Goal: Book appointment/travel/reservation

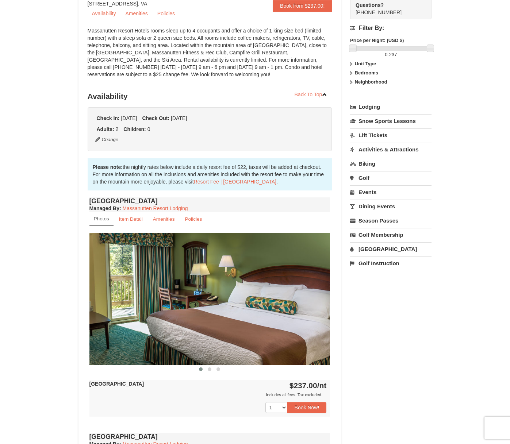
scroll to position [146, 0]
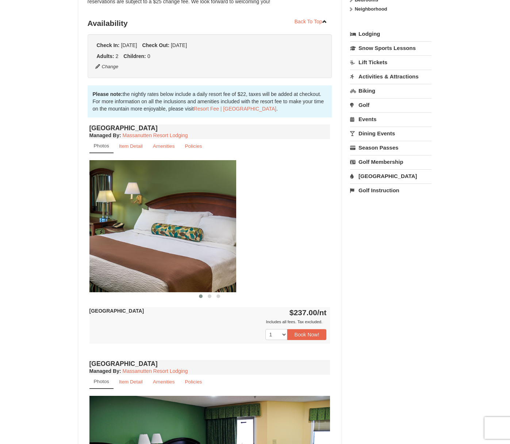
drag, startPoint x: 306, startPoint y: 237, endPoint x: 201, endPoint y: 240, distance: 105.1
click at [204, 240] on img at bounding box center [115, 226] width 241 height 132
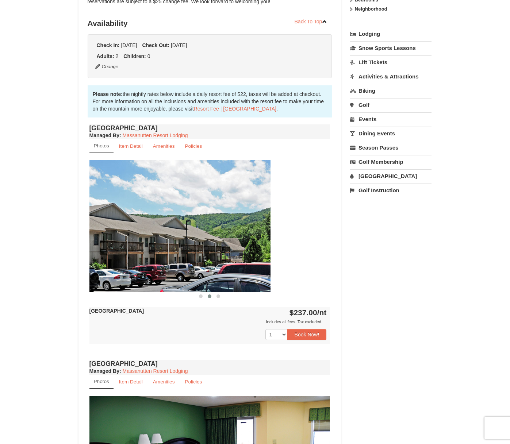
drag, startPoint x: 310, startPoint y: 224, endPoint x: 168, endPoint y: 229, distance: 142.0
click at [176, 229] on img at bounding box center [150, 226] width 241 height 132
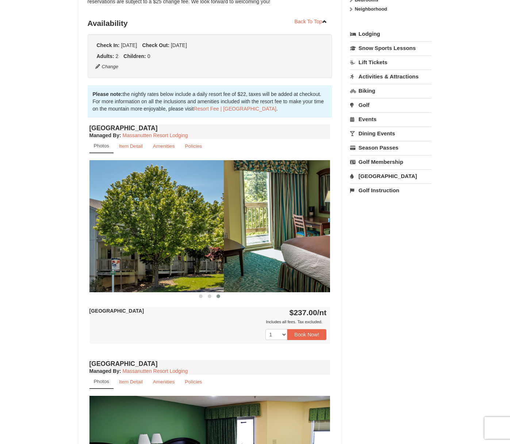
drag, startPoint x: 306, startPoint y: 230, endPoint x: 181, endPoint y: 232, distance: 124.4
click at [187, 232] on img at bounding box center [103, 226] width 241 height 132
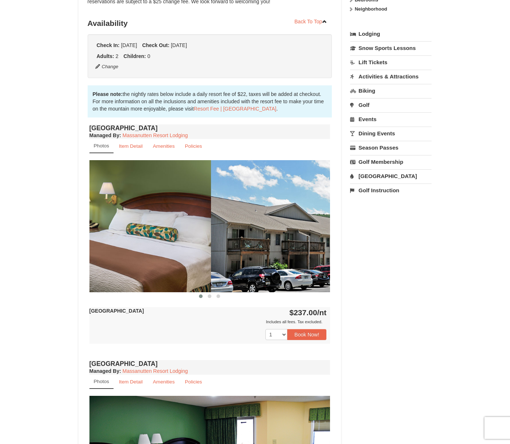
drag, startPoint x: 295, startPoint y: 224, endPoint x: 175, endPoint y: 226, distance: 119.3
click at [175, 226] on div at bounding box center [331, 226] width 1685 height 132
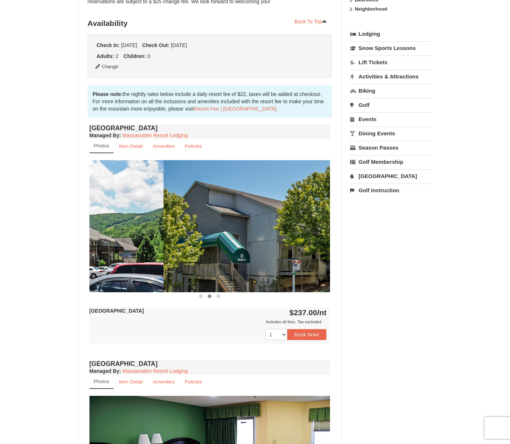
drag, startPoint x: 285, startPoint y: 222, endPoint x: 110, endPoint y: 227, distance: 175.2
click at [110, 227] on img at bounding box center [43, 226] width 241 height 132
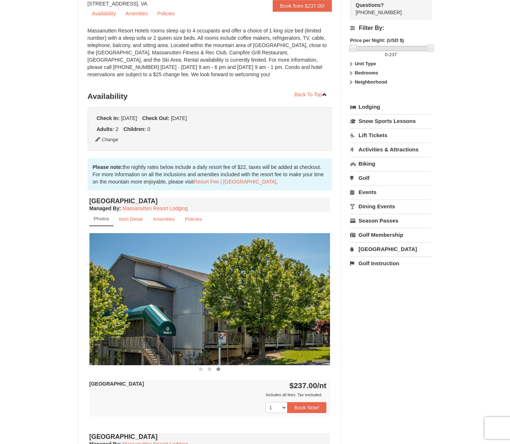
scroll to position [0, 0]
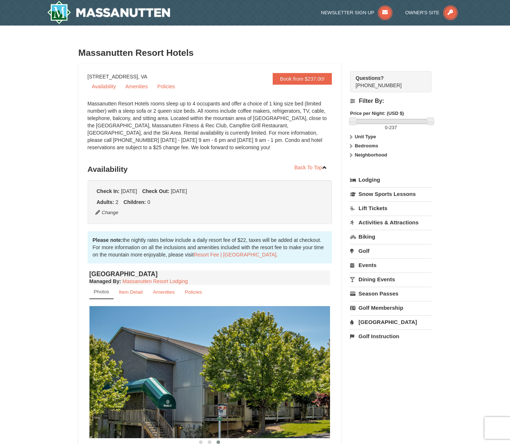
drag, startPoint x: 171, startPoint y: 76, endPoint x: 82, endPoint y: 78, distance: 88.7
copy div "1822 Resort Drive, Massanutten, VA"
drag, startPoint x: 195, startPoint y: 51, endPoint x: 78, endPoint y: 57, distance: 116.9
click at [78, 57] on h3 "Massanutten Resort Hotels" at bounding box center [254, 53] width 353 height 15
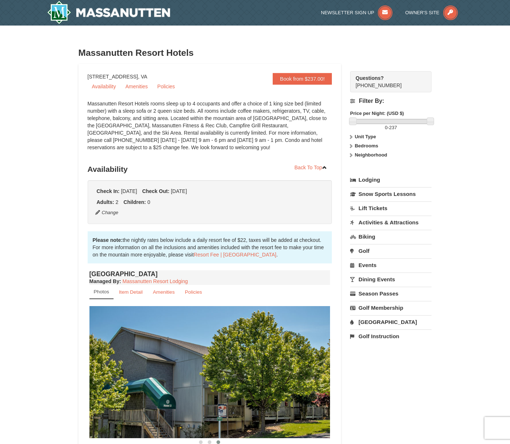
copy h3 "Massanutten Resort Hotels"
click at [383, 220] on link "Activities & Attractions" at bounding box center [390, 222] width 81 height 13
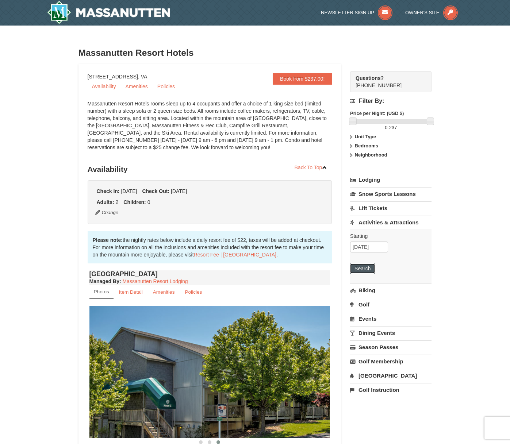
click at [364, 268] on button "Search" at bounding box center [362, 268] width 25 height 10
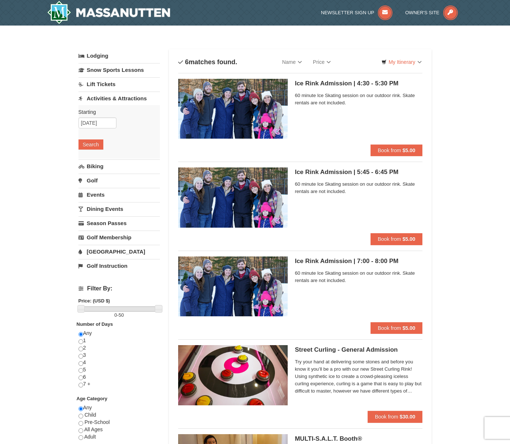
click at [97, 250] on link "[GEOGRAPHIC_DATA]" at bounding box center [118, 251] width 81 height 13
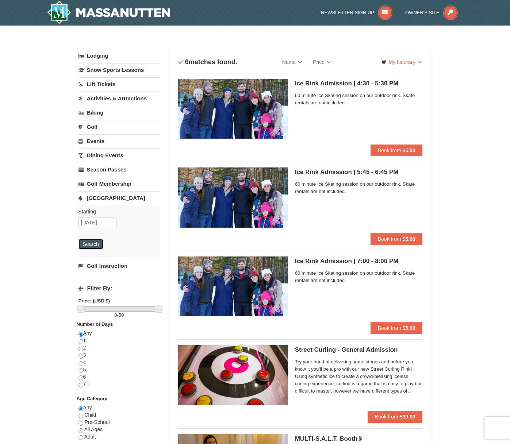
click at [90, 242] on button "Search" at bounding box center [90, 244] width 25 height 10
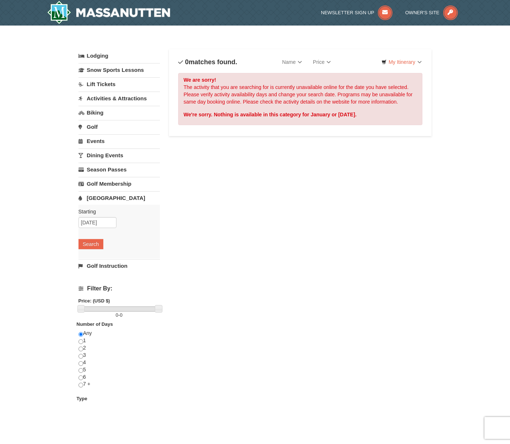
click at [109, 59] on link "Lodging" at bounding box center [118, 55] width 81 height 13
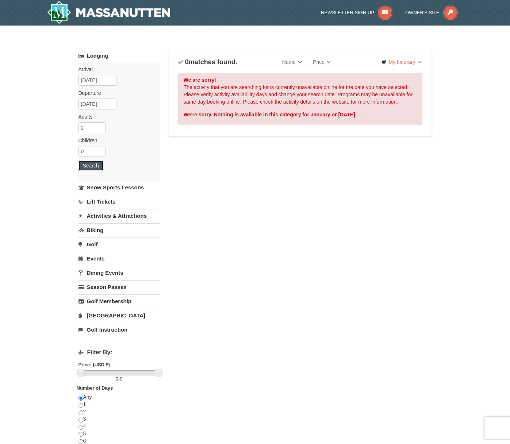
click at [88, 166] on button "Search" at bounding box center [90, 165] width 25 height 10
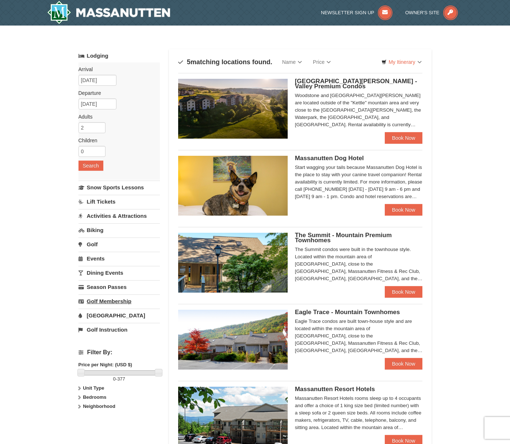
drag, startPoint x: 107, startPoint y: 315, endPoint x: 111, endPoint y: 299, distance: 16.4
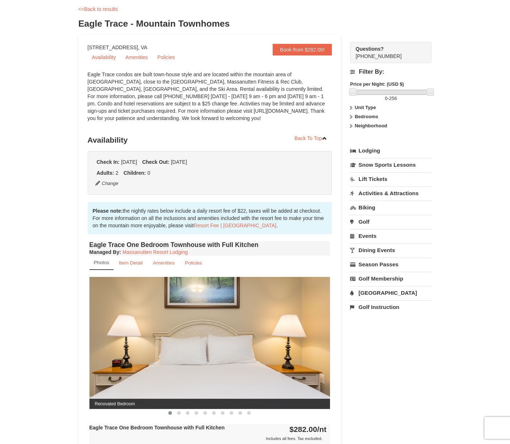
scroll to position [109, 0]
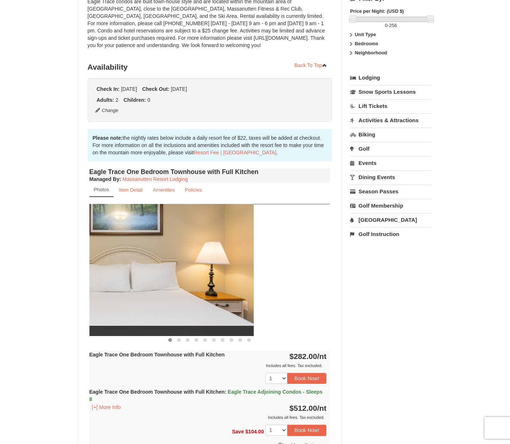
drag, startPoint x: 249, startPoint y: 240, endPoint x: 87, endPoint y: 240, distance: 161.6
click at [91, 240] on img at bounding box center [133, 270] width 241 height 132
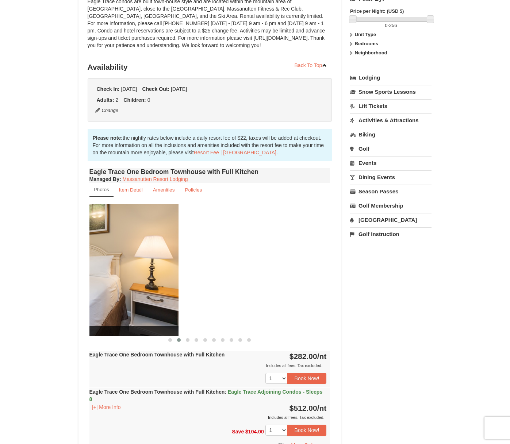
drag, startPoint x: 260, startPoint y: 256, endPoint x: 106, endPoint y: 260, distance: 153.6
click at [107, 260] on img at bounding box center [58, 270] width 241 height 132
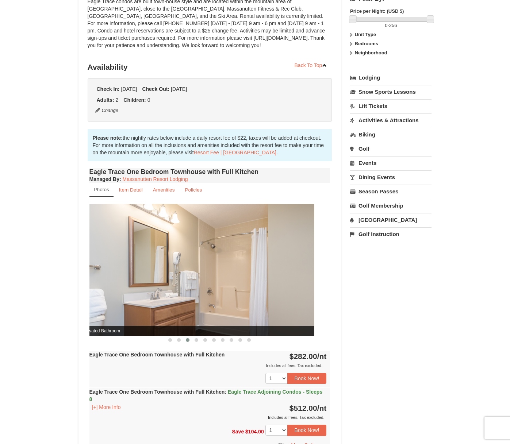
drag, startPoint x: 290, startPoint y: 269, endPoint x: 153, endPoint y: 268, distance: 136.4
click at [158, 269] on img at bounding box center [193, 270] width 241 height 132
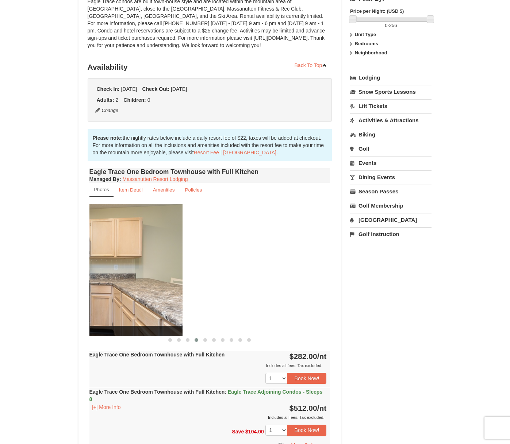
drag, startPoint x: 289, startPoint y: 266, endPoint x: 119, endPoint y: 256, distance: 170.6
click at [130, 258] on img at bounding box center [62, 270] width 241 height 132
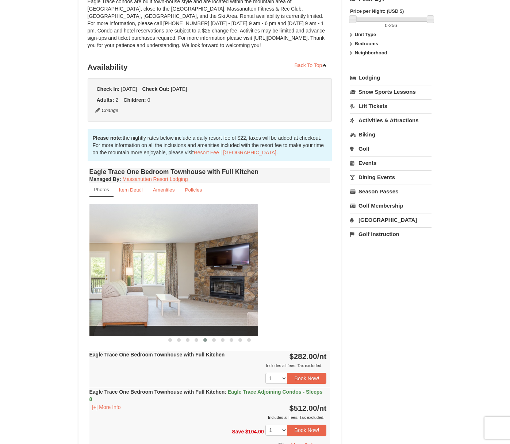
drag, startPoint x: 289, startPoint y: 262, endPoint x: 110, endPoint y: 262, distance: 178.7
click at [111, 262] on img at bounding box center [137, 270] width 241 height 132
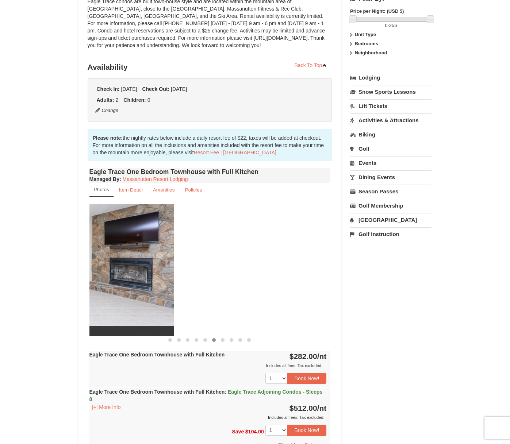
drag, startPoint x: 256, startPoint y: 269, endPoint x: 98, endPoint y: 263, distance: 157.3
click at [92, 263] on img at bounding box center [53, 270] width 241 height 132
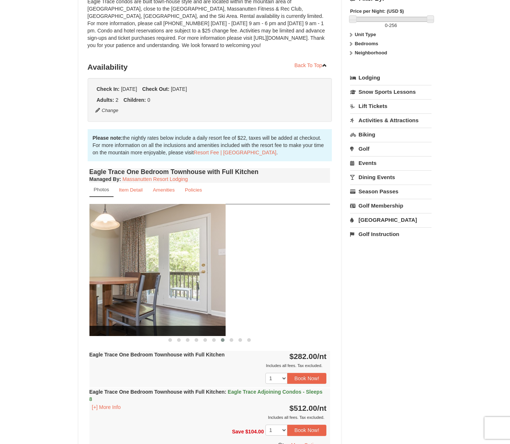
drag, startPoint x: 285, startPoint y: 274, endPoint x: 126, endPoint y: 280, distance: 158.8
click at [136, 279] on img at bounding box center [105, 270] width 241 height 132
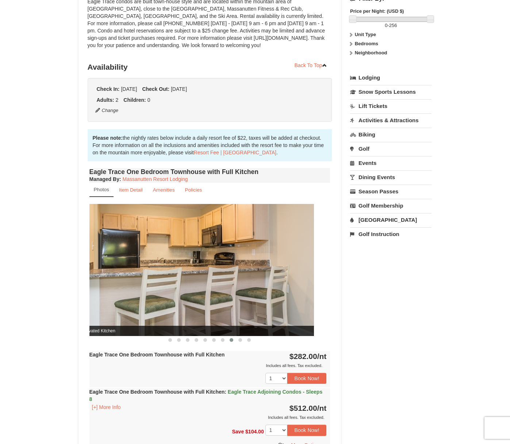
drag, startPoint x: 287, startPoint y: 274, endPoint x: 112, endPoint y: 273, distance: 174.7
click at [123, 272] on img at bounding box center [193, 270] width 241 height 132
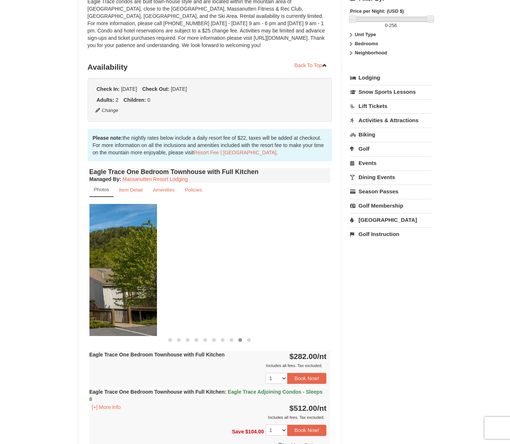
drag, startPoint x: 296, startPoint y: 275, endPoint x: 119, endPoint y: 276, distance: 176.9
click at [120, 276] on img at bounding box center [36, 270] width 241 height 132
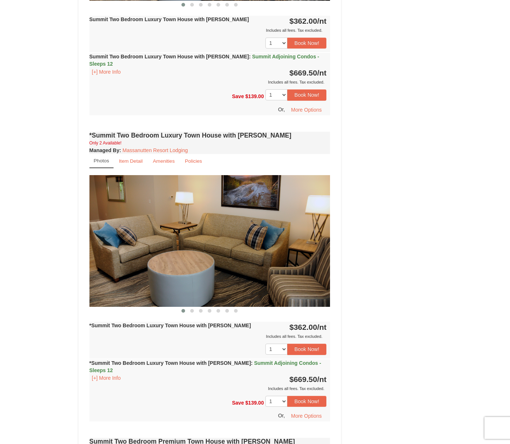
scroll to position [401, 0]
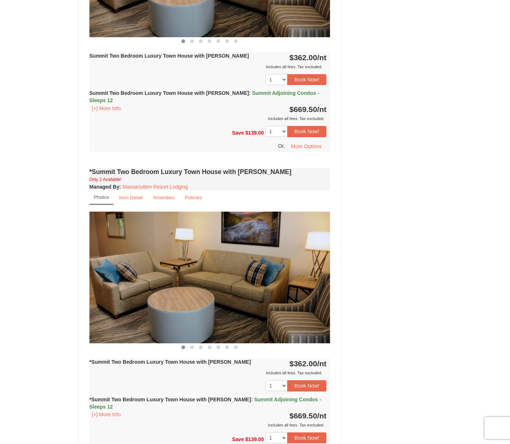
drag, startPoint x: 238, startPoint y: 257, endPoint x: 82, endPoint y: 254, distance: 156.2
click at [82, 254] on div "Book from $362.00! 1822 Resort Drive, Massanutten, VA Availability Amenities Po…" at bounding box center [209, 294] width 263 height 1248
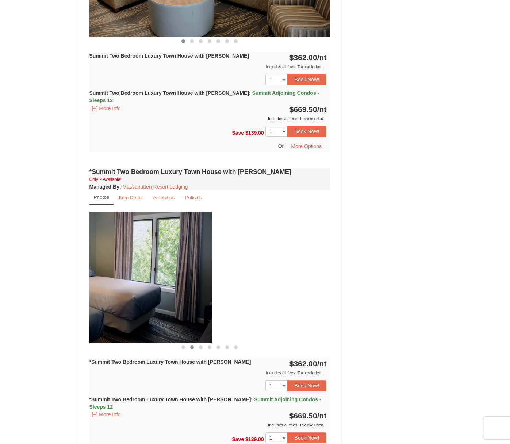
drag, startPoint x: 262, startPoint y: 268, endPoint x: 147, endPoint y: 275, distance: 114.4
click at [142, 275] on img at bounding box center [91, 278] width 241 height 132
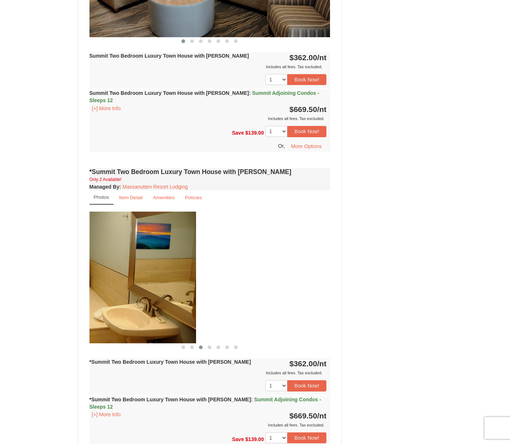
drag, startPoint x: 249, startPoint y: 264, endPoint x: 112, endPoint y: 267, distance: 136.4
click at [112, 267] on img at bounding box center [75, 278] width 241 height 132
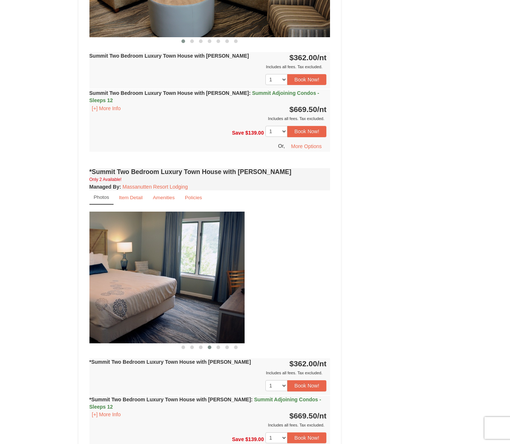
drag, startPoint x: 282, startPoint y: 264, endPoint x: 141, endPoint y: 269, distance: 140.5
click at [141, 269] on img at bounding box center [124, 278] width 241 height 132
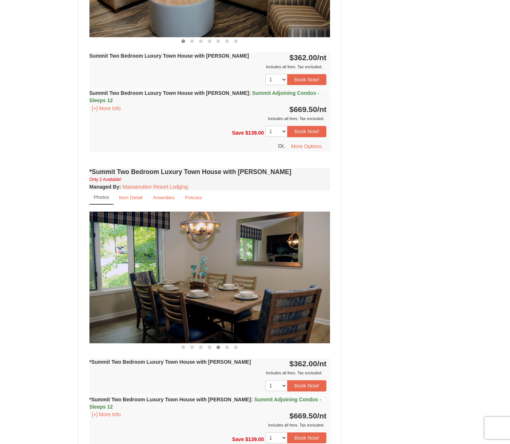
drag, startPoint x: 284, startPoint y: 266, endPoint x: 109, endPoint y: 268, distance: 174.4
click at [111, 268] on img at bounding box center [209, 278] width 241 height 132
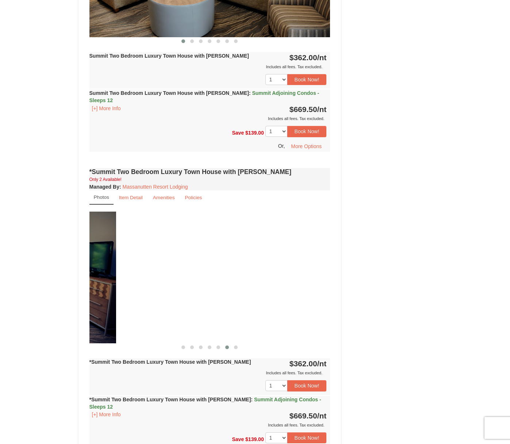
drag, startPoint x: 274, startPoint y: 262, endPoint x: 24, endPoint y: 263, distance: 249.5
click at [24, 263] on div "× <<Back to results The Summit - Mountain Premium Townhomes Book from $362.00! …" at bounding box center [255, 279] width 510 height 1310
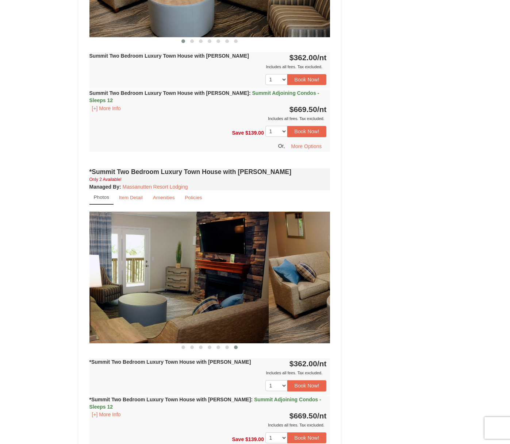
drag, startPoint x: 229, startPoint y: 275, endPoint x: 149, endPoint y: 279, distance: 80.3
click at [150, 279] on img at bounding box center [148, 278] width 241 height 132
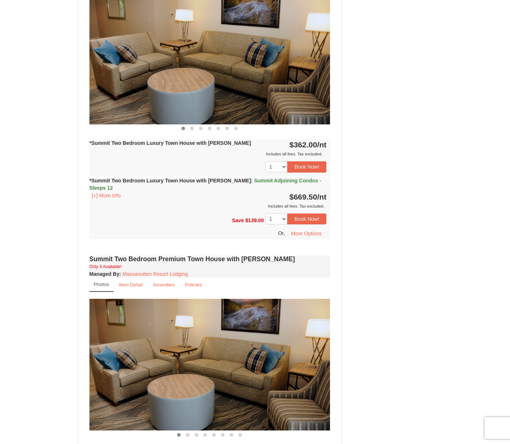
scroll to position [802, 0]
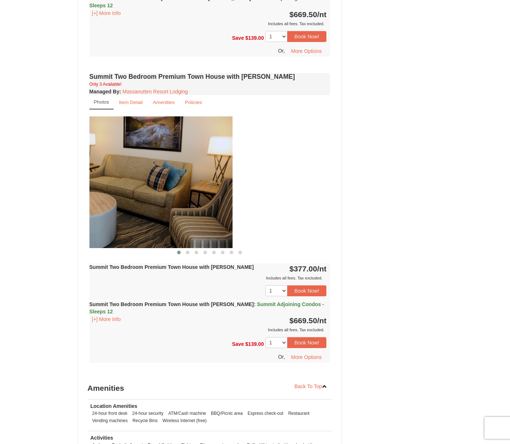
drag, startPoint x: 278, startPoint y: 182, endPoint x: 151, endPoint y: 184, distance: 127.3
click at [151, 184] on img at bounding box center [112, 182] width 241 height 132
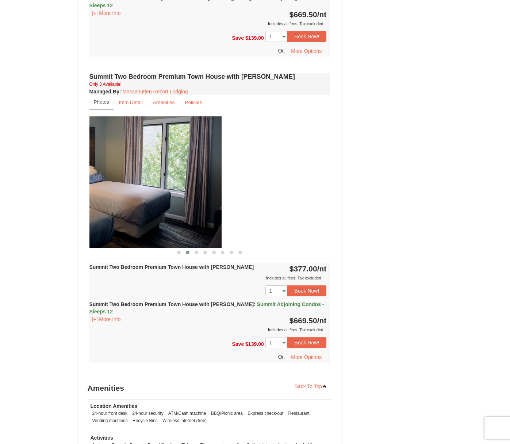
drag, startPoint x: 275, startPoint y: 183, endPoint x: 117, endPoint y: 186, distance: 157.6
click at [120, 186] on img at bounding box center [101, 182] width 241 height 132
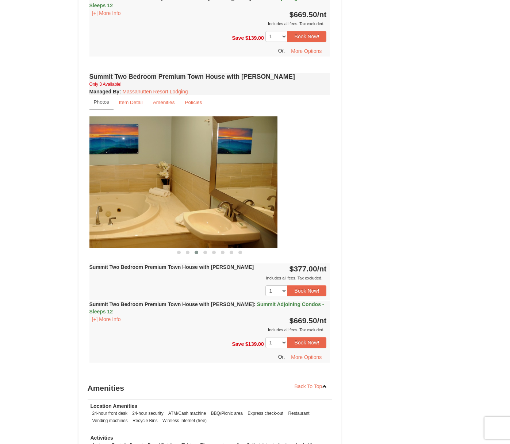
drag, startPoint x: 287, startPoint y: 183, endPoint x: 149, endPoint y: 189, distance: 138.4
click at [149, 189] on img at bounding box center [156, 182] width 241 height 132
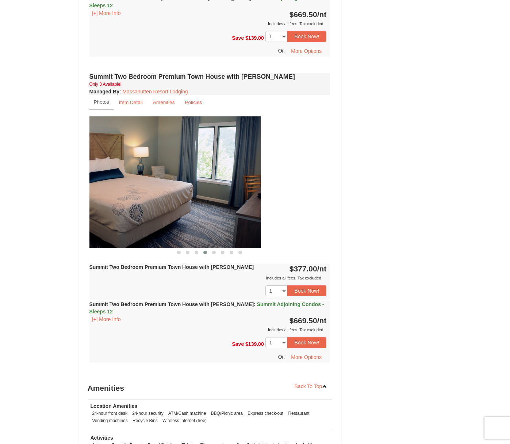
drag, startPoint x: 282, startPoint y: 177, endPoint x: 190, endPoint y: 189, distance: 92.0
click at [190, 189] on img at bounding box center [140, 182] width 241 height 132
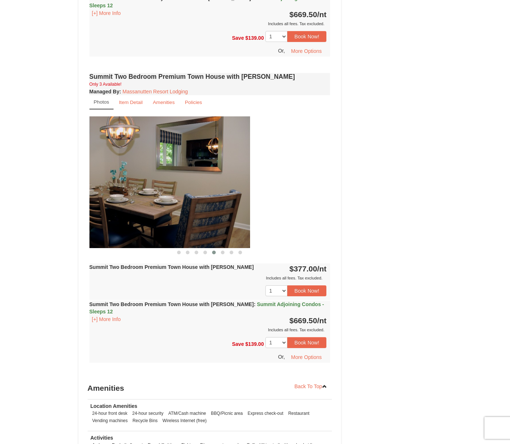
drag, startPoint x: 288, startPoint y: 176, endPoint x: 168, endPoint y: 181, distance: 120.5
click at [171, 182] on img at bounding box center [129, 182] width 241 height 132
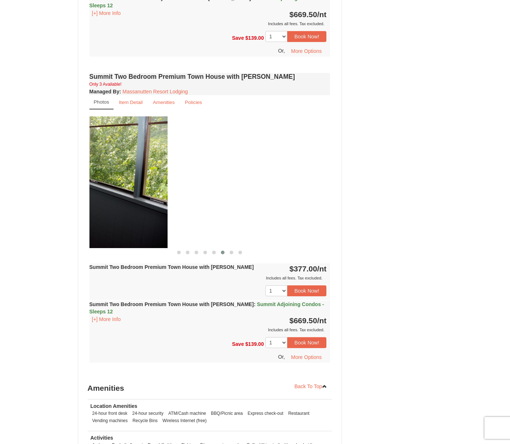
drag, startPoint x: 273, startPoint y: 171, endPoint x: 108, endPoint y: 175, distance: 164.9
click at [108, 175] on img at bounding box center [47, 182] width 241 height 132
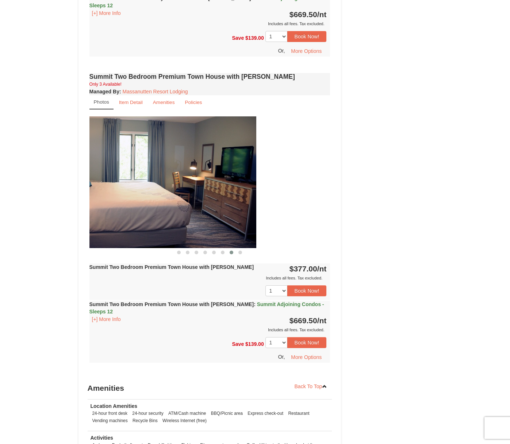
drag, startPoint x: 277, startPoint y: 175, endPoint x: 152, endPoint y: 179, distance: 124.8
click at [154, 179] on img at bounding box center [135, 182] width 241 height 132
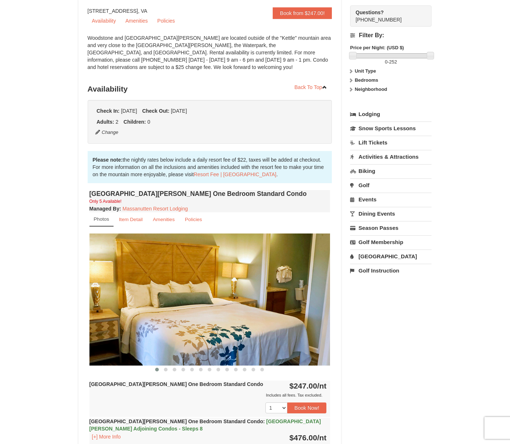
scroll to position [109, 0]
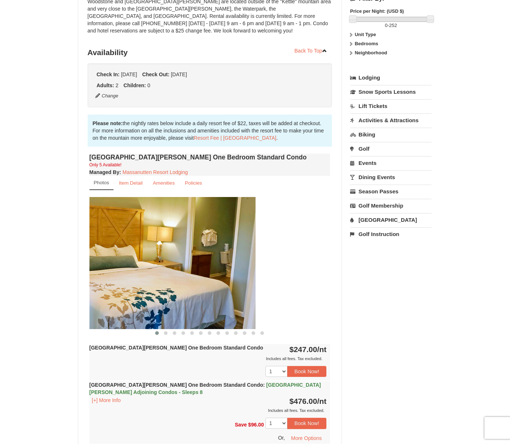
drag, startPoint x: 265, startPoint y: 260, endPoint x: 136, endPoint y: 262, distance: 129.1
click at [142, 262] on img at bounding box center [135, 263] width 241 height 132
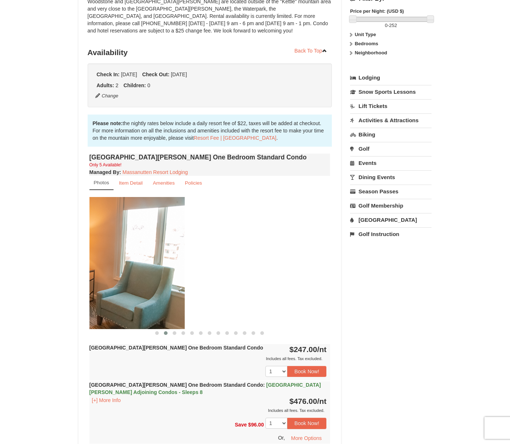
drag, startPoint x: 286, startPoint y: 267, endPoint x: 131, endPoint y: 283, distance: 155.8
click at [131, 283] on img at bounding box center [64, 263] width 241 height 132
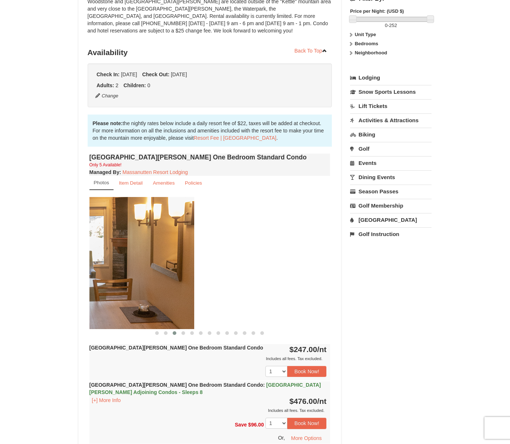
drag, startPoint x: 285, startPoint y: 270, endPoint x: 136, endPoint y: 271, distance: 149.6
click at [136, 271] on img at bounding box center [73, 263] width 241 height 132
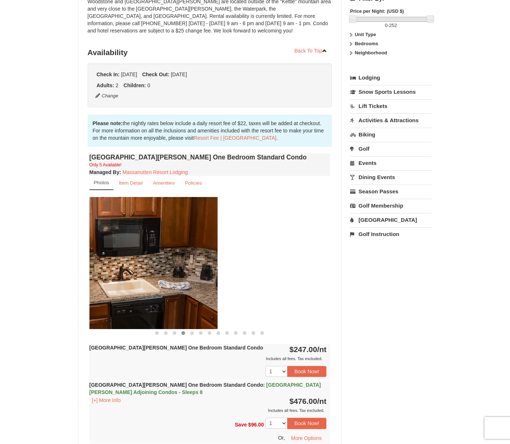
drag, startPoint x: 297, startPoint y: 269, endPoint x: 146, endPoint y: 268, distance: 150.7
click at [146, 268] on img at bounding box center [97, 263] width 241 height 132
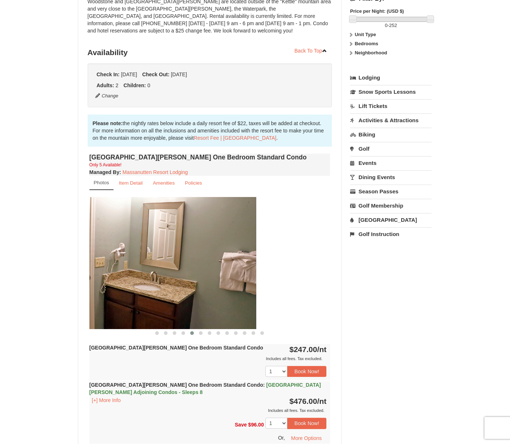
drag, startPoint x: 268, startPoint y: 264, endPoint x: 119, endPoint y: 267, distance: 148.5
click at [120, 267] on img at bounding box center [135, 263] width 241 height 132
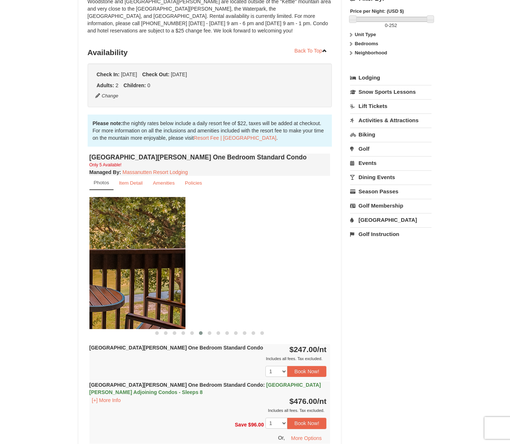
drag, startPoint x: 275, startPoint y: 264, endPoint x: 128, endPoint y: 263, distance: 147.4
click at [129, 263] on img at bounding box center [65, 263] width 241 height 132
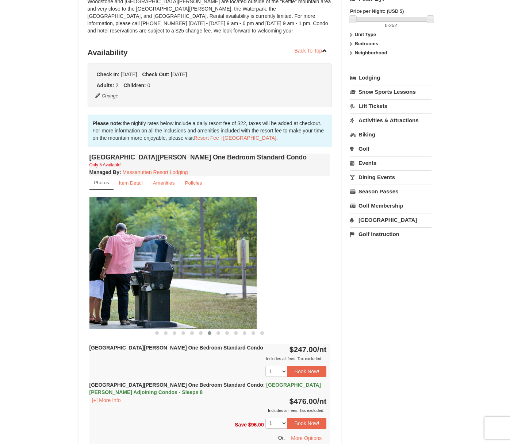
drag, startPoint x: 258, startPoint y: 264, endPoint x: 108, endPoint y: 264, distance: 150.3
click at [110, 264] on img at bounding box center [136, 263] width 241 height 132
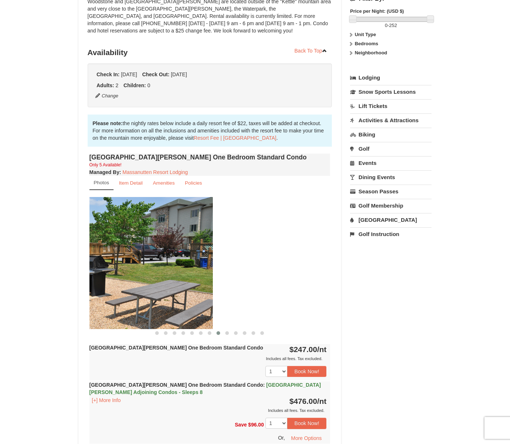
drag, startPoint x: 275, startPoint y: 266, endPoint x: 148, endPoint y: 264, distance: 126.9
click at [146, 264] on img at bounding box center [92, 263] width 241 height 132
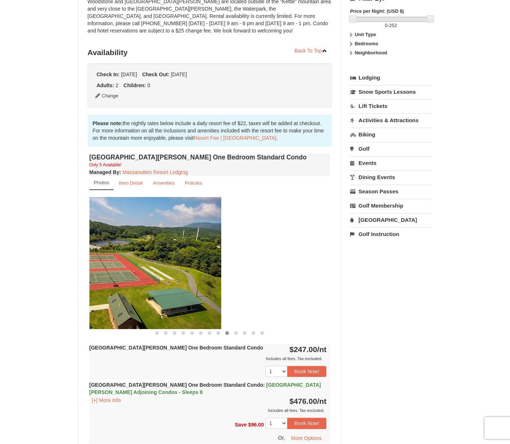
drag, startPoint x: 287, startPoint y: 265, endPoint x: 175, endPoint y: 267, distance: 112.7
click at [175, 267] on img at bounding box center [100, 263] width 241 height 132
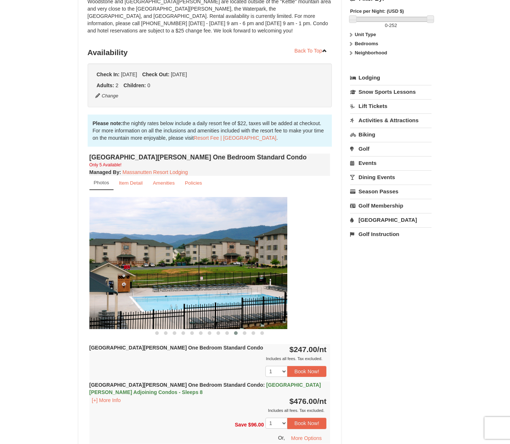
drag, startPoint x: 284, startPoint y: 267, endPoint x: 168, endPoint y: 267, distance: 116.0
click at [172, 267] on img at bounding box center [166, 263] width 241 height 132
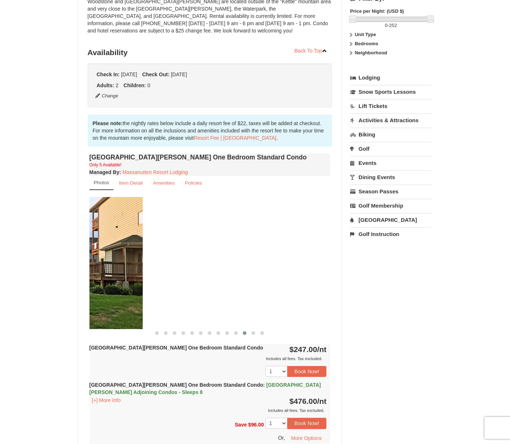
drag, startPoint x: 283, startPoint y: 262, endPoint x: 95, endPoint y: 265, distance: 187.5
click at [95, 265] on img at bounding box center [22, 263] width 241 height 132
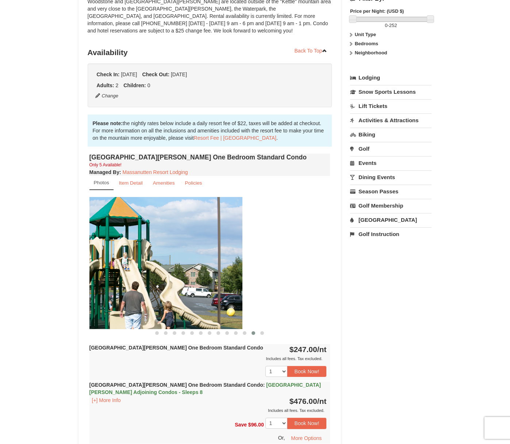
drag, startPoint x: 268, startPoint y: 265, endPoint x: 127, endPoint y: 266, distance: 140.8
click at [127, 266] on img at bounding box center [121, 263] width 241 height 132
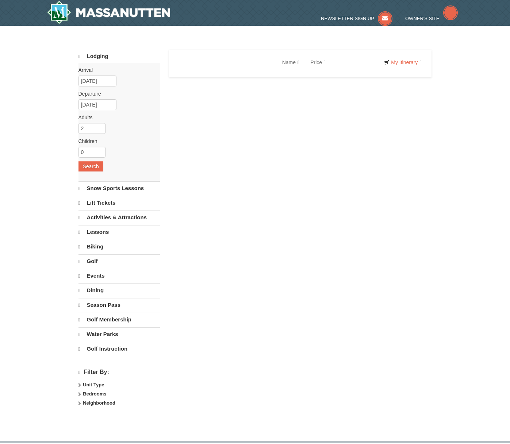
select select "10"
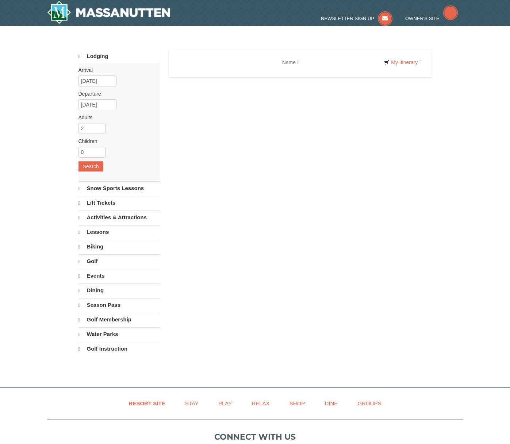
select select "10"
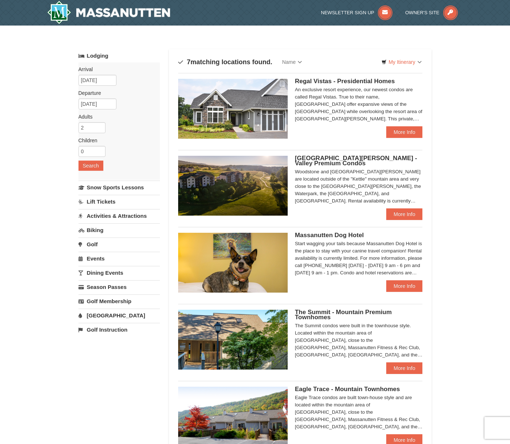
click at [105, 313] on link "[GEOGRAPHIC_DATA]" at bounding box center [118, 315] width 81 height 13
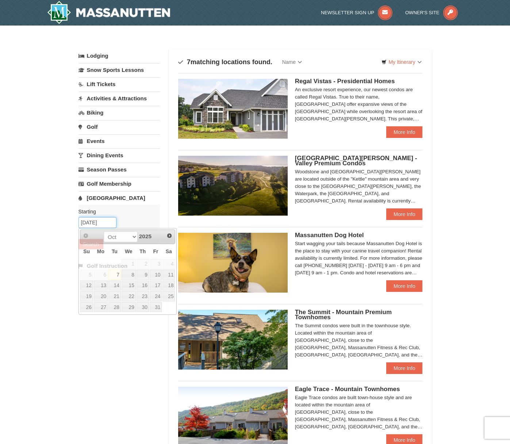
drag, startPoint x: 108, startPoint y: 222, endPoint x: 26, endPoint y: 222, distance: 81.3
click at [26, 222] on div "× Categories Map List Filter My Itinerary Questions? 1-540-289-9441 Lodging Arr…" at bounding box center [255, 329] width 510 height 606
click at [166, 234] on link "Next" at bounding box center [169, 235] width 11 height 11
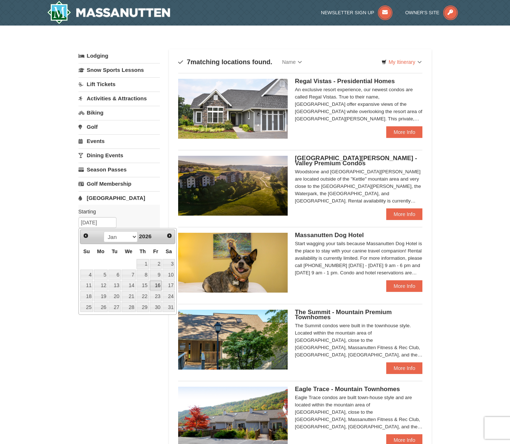
click at [157, 283] on link "16" at bounding box center [156, 286] width 12 height 10
type input "[DATE]"
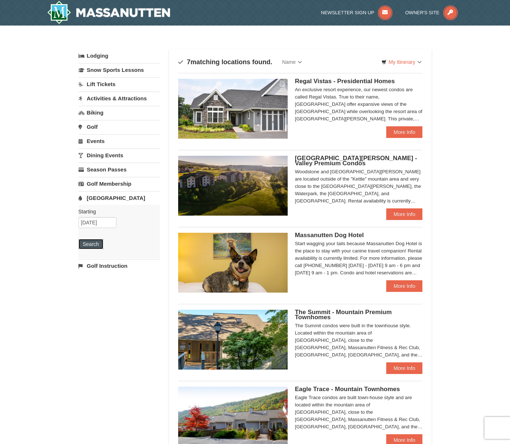
click at [90, 242] on button "Search" at bounding box center [90, 244] width 25 height 10
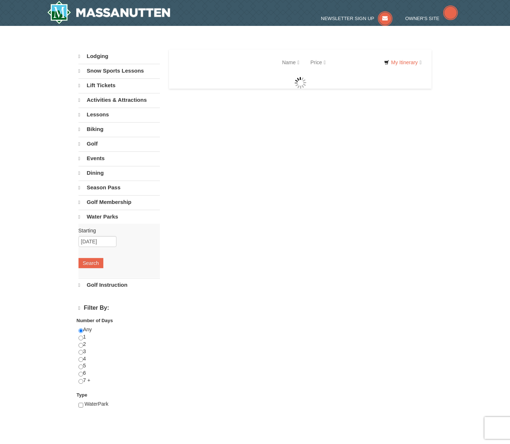
select select "10"
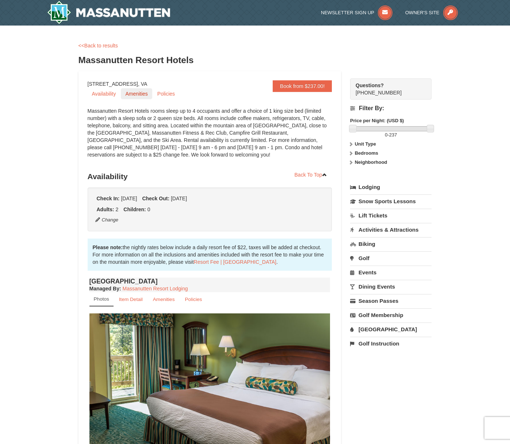
click at [133, 96] on link "Amenities" at bounding box center [136, 93] width 31 height 11
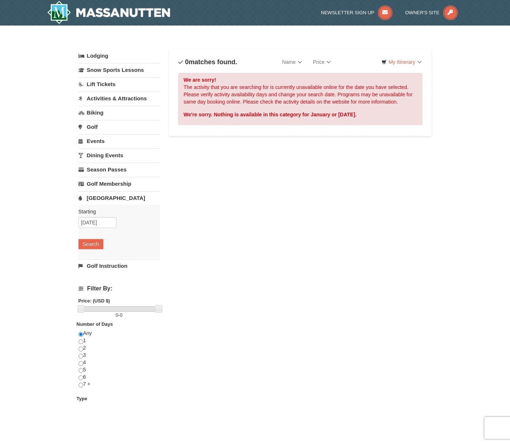
click at [114, 85] on link "Lift Tickets" at bounding box center [118, 83] width 81 height 13
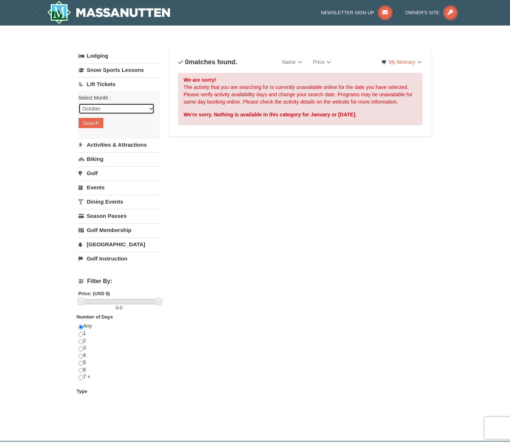
click at [102, 105] on select "October November December January February March April May June July August Sep…" at bounding box center [116, 108] width 76 height 11
select select "1"
click at [78, 103] on select "October November December January February March April May June July August Sep…" at bounding box center [116, 108] width 76 height 11
click at [88, 127] on button "Search" at bounding box center [90, 123] width 25 height 10
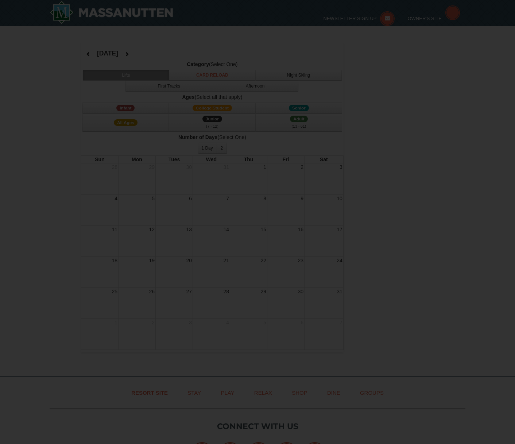
select select "1"
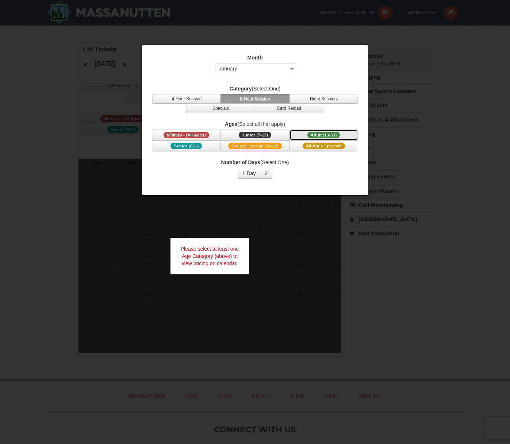
click at [324, 135] on span "Adult (13-61)" at bounding box center [323, 135] width 33 height 7
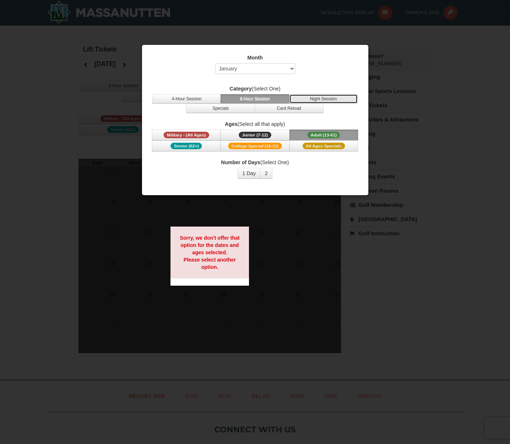
click at [331, 102] on button "Night Session" at bounding box center [323, 98] width 69 height 9
click at [251, 171] on button "1 Day" at bounding box center [248, 173] width 23 height 11
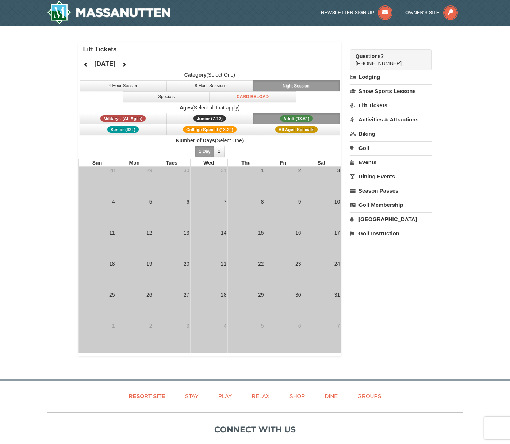
click at [376, 116] on link "Activities & Attractions" at bounding box center [390, 119] width 81 height 13
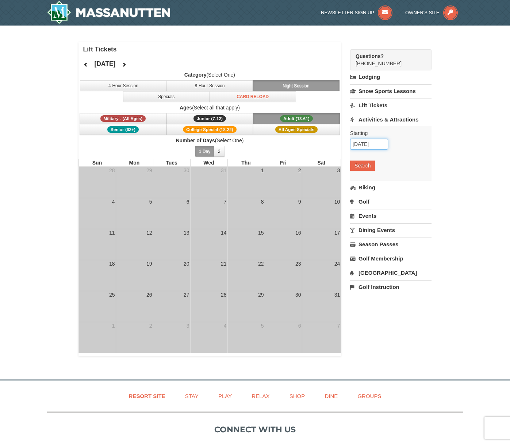
click at [368, 142] on input "10/07/2025" at bounding box center [369, 144] width 38 height 11
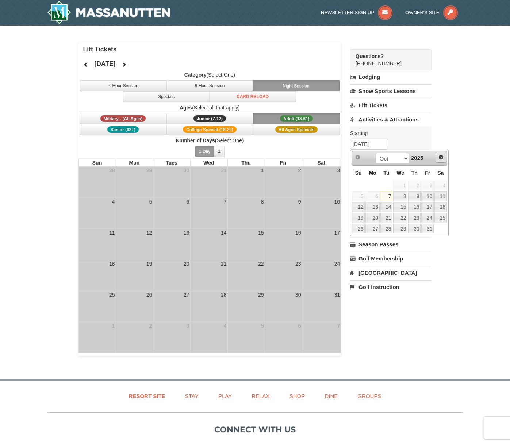
click at [441, 158] on span "Next" at bounding box center [441, 157] width 6 height 6
click at [430, 204] on link "16" at bounding box center [427, 207] width 12 height 10
type input "[DATE]"
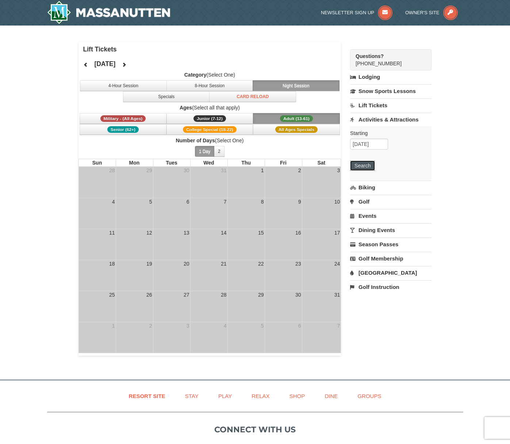
click at [360, 166] on button "Search" at bounding box center [362, 165] width 25 height 10
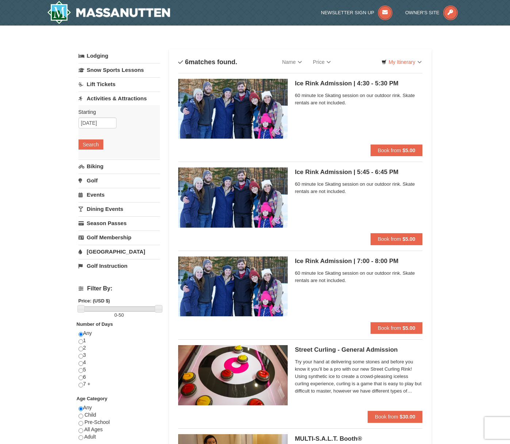
click at [93, 197] on link "Events" at bounding box center [118, 194] width 81 height 13
click at [96, 187] on button "Search" at bounding box center [90, 187] width 25 height 10
